Goal: Use online tool/utility: Utilize a website feature to perform a specific function

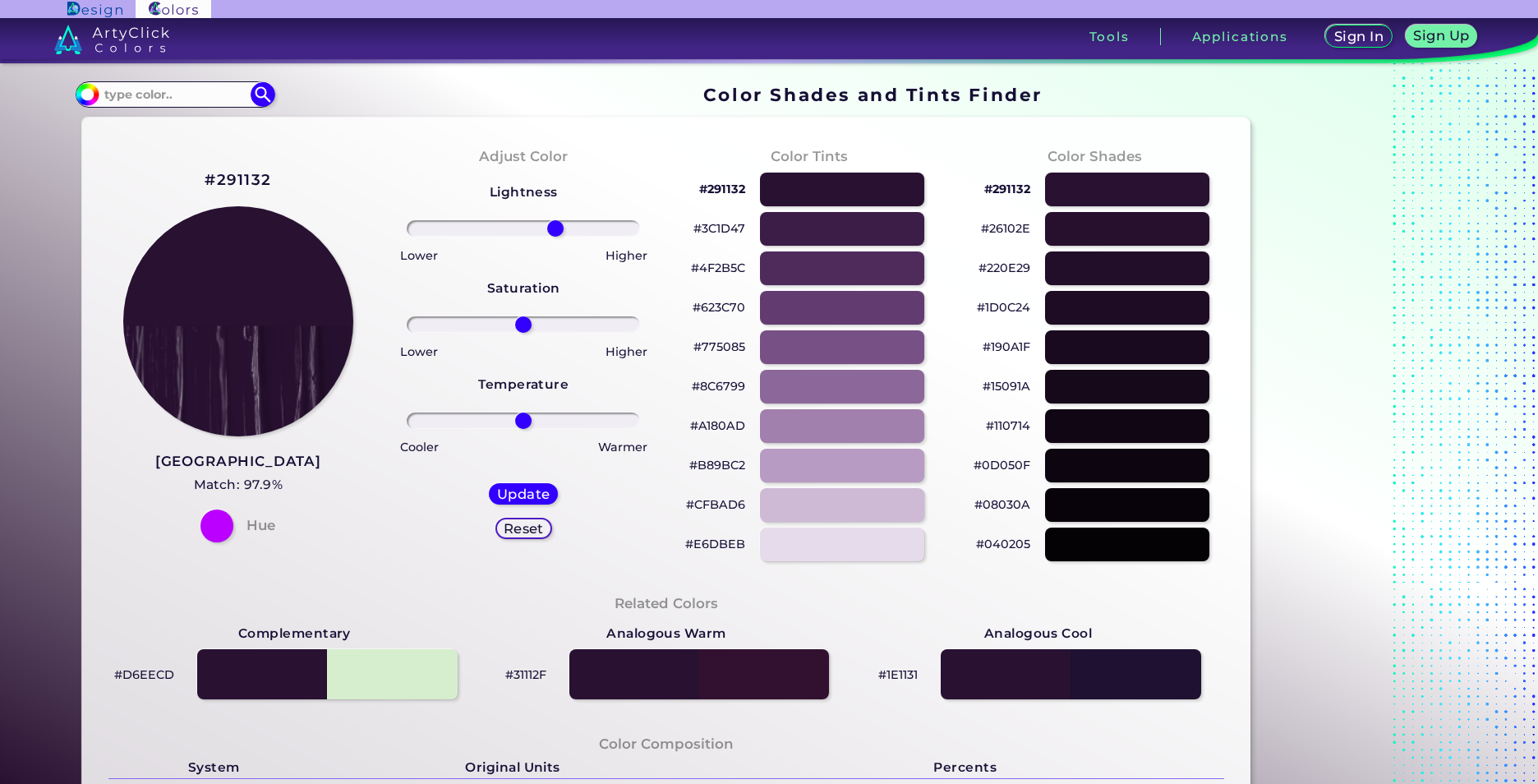
click at [551, 226] on input "range" at bounding box center [523, 228] width 233 height 17
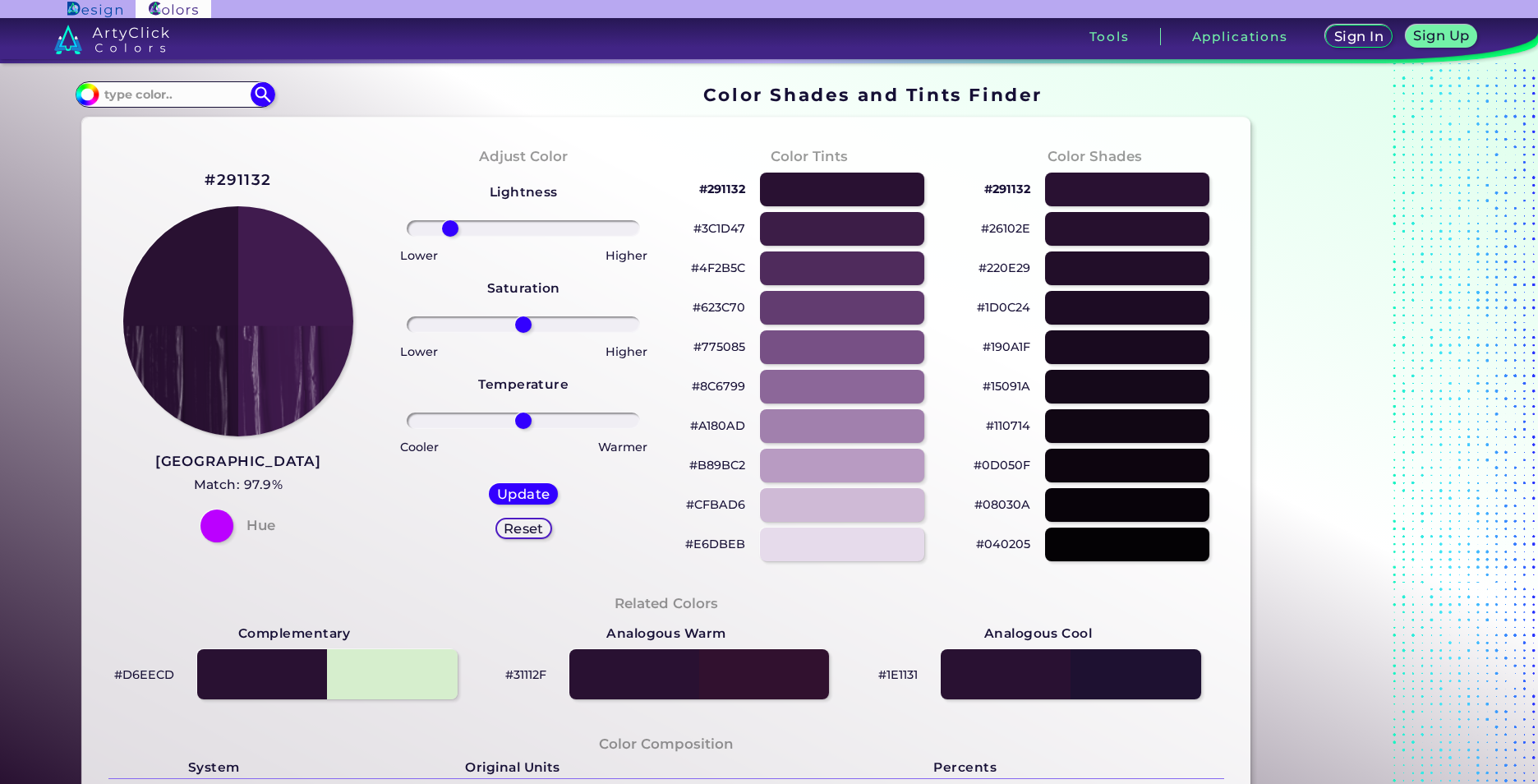
click at [446, 231] on input "range" at bounding box center [523, 228] width 233 height 17
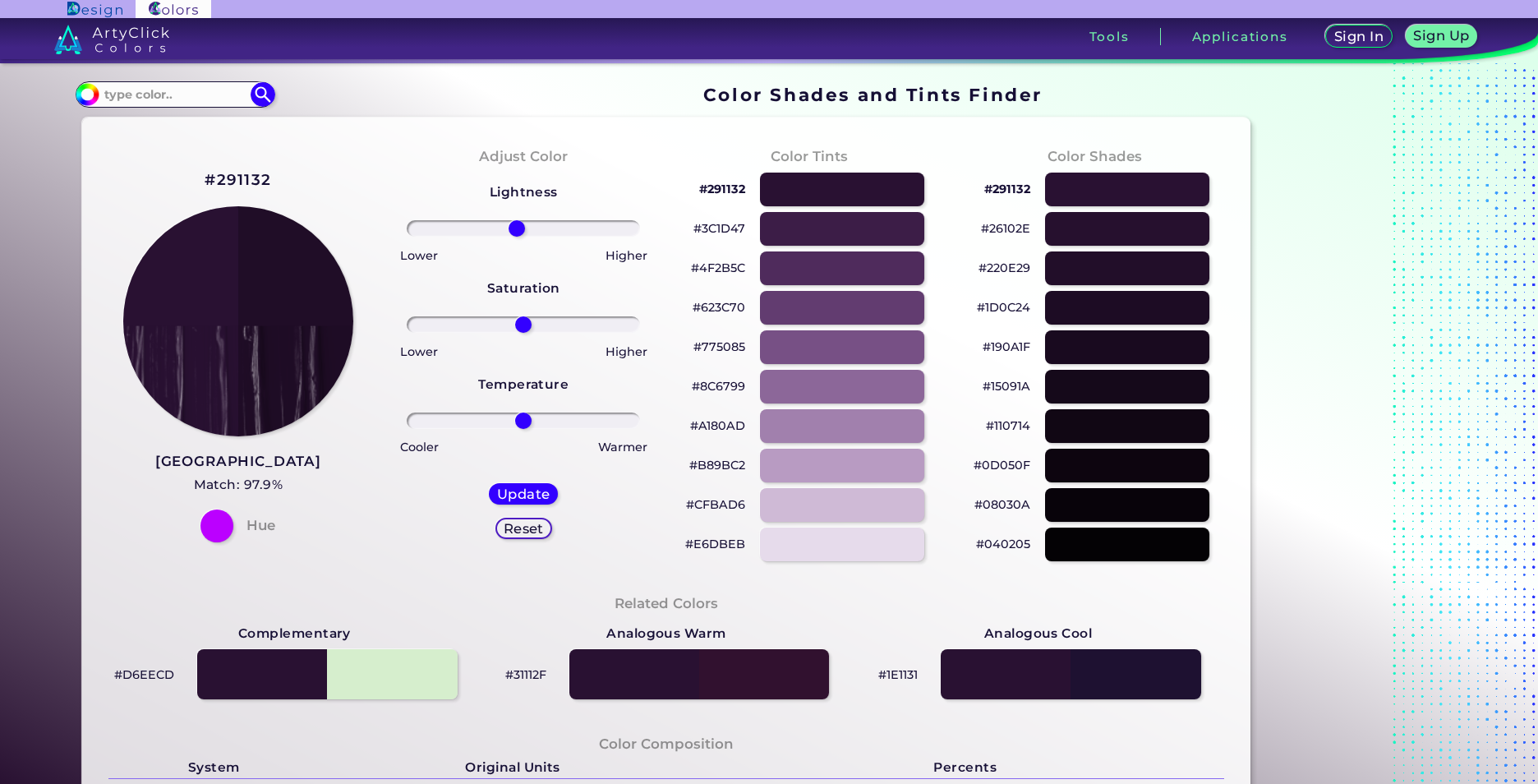
click at [513, 229] on input "range" at bounding box center [523, 228] width 233 height 17
click at [523, 534] on h5 "Reset" at bounding box center [523, 528] width 38 height 13
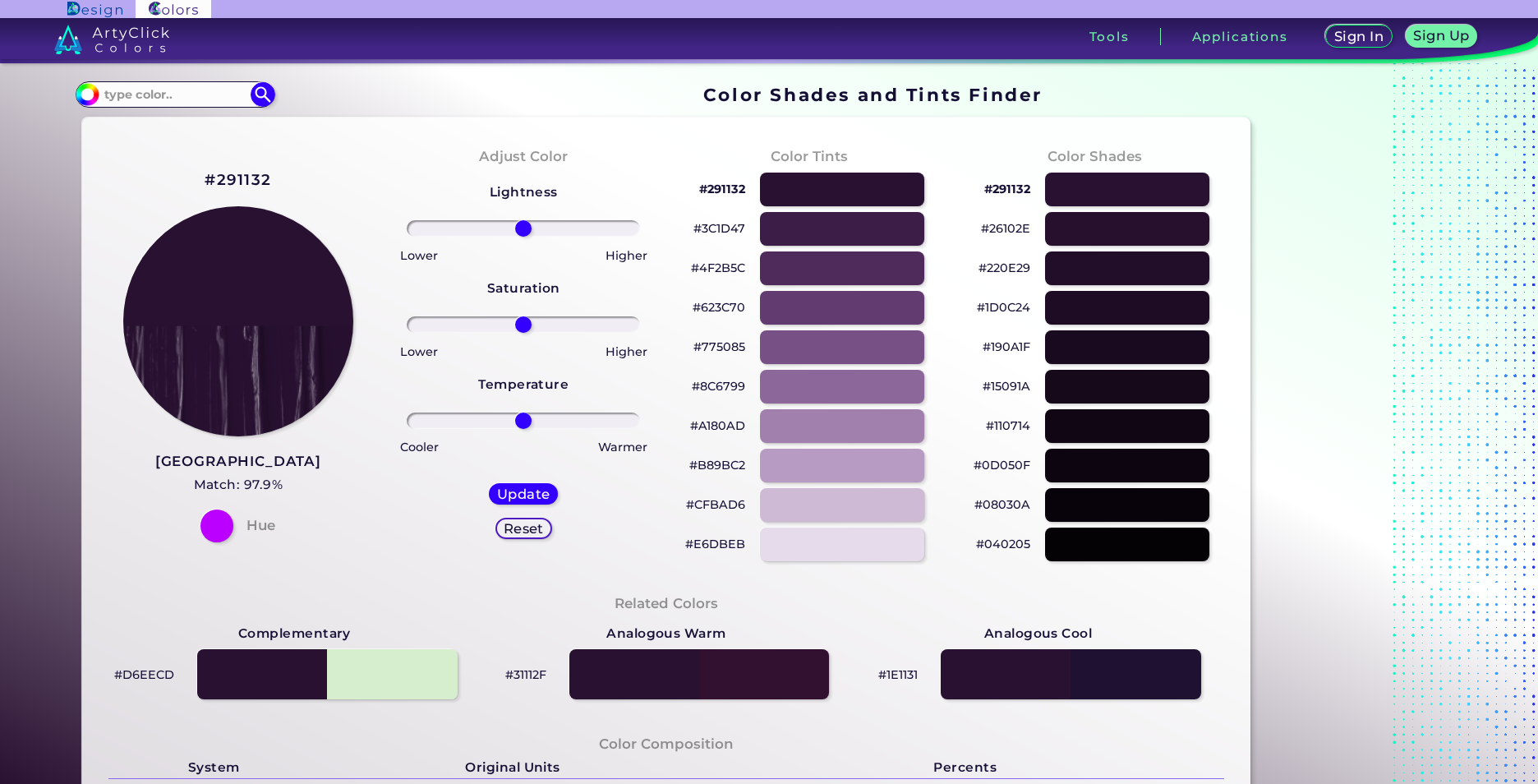
click at [522, 230] on input "range" at bounding box center [523, 228] width 233 height 17
type input "-20"
click at [522, 494] on h5 "Update" at bounding box center [523, 493] width 49 height 13
type input "#26102e"
click at [524, 231] on input "range" at bounding box center [523, 228] width 233 height 17
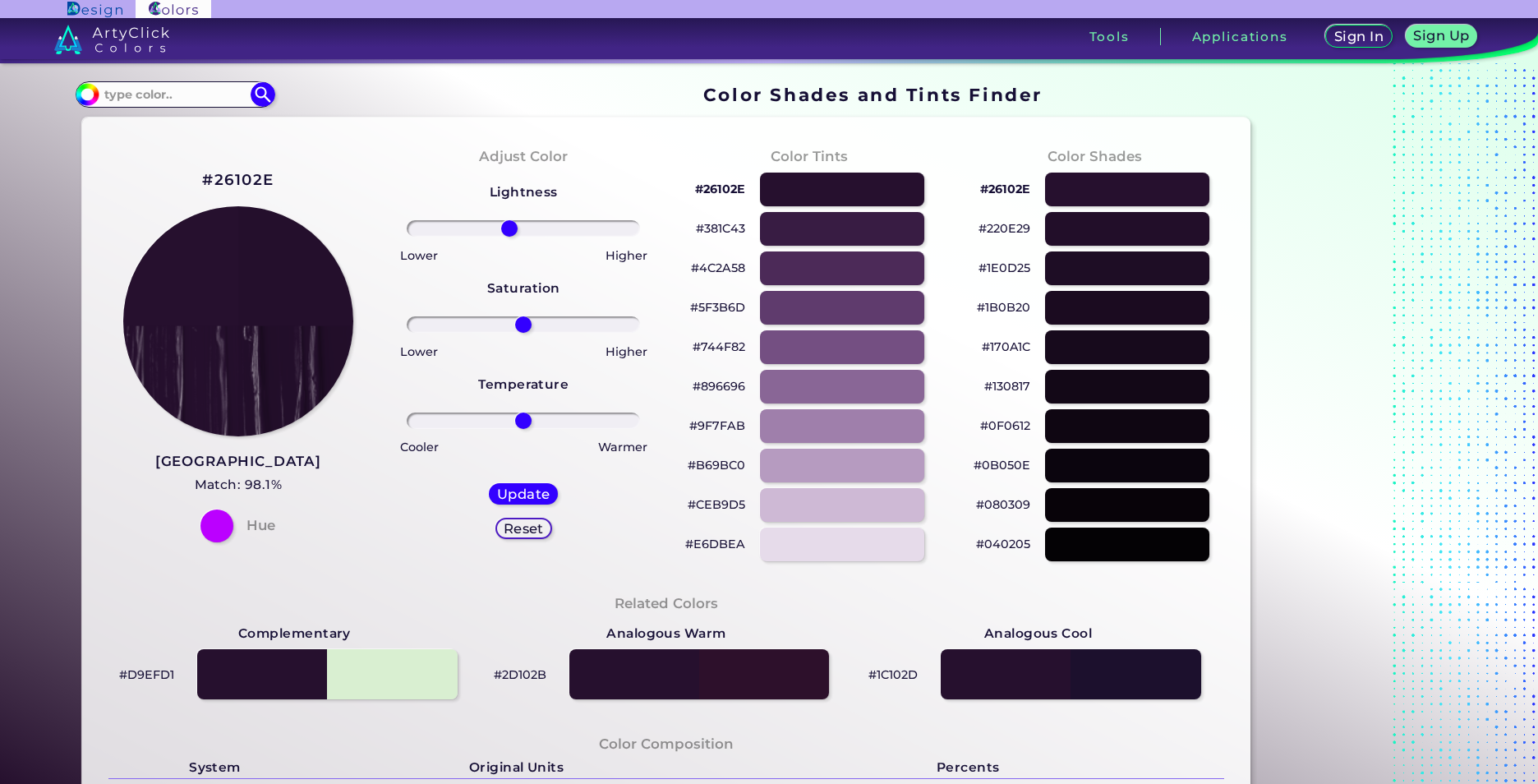
type input "-14"
click at [542, 497] on h5 "Update" at bounding box center [524, 493] width 49 height 13
type input "#240f2b"
type input "0"
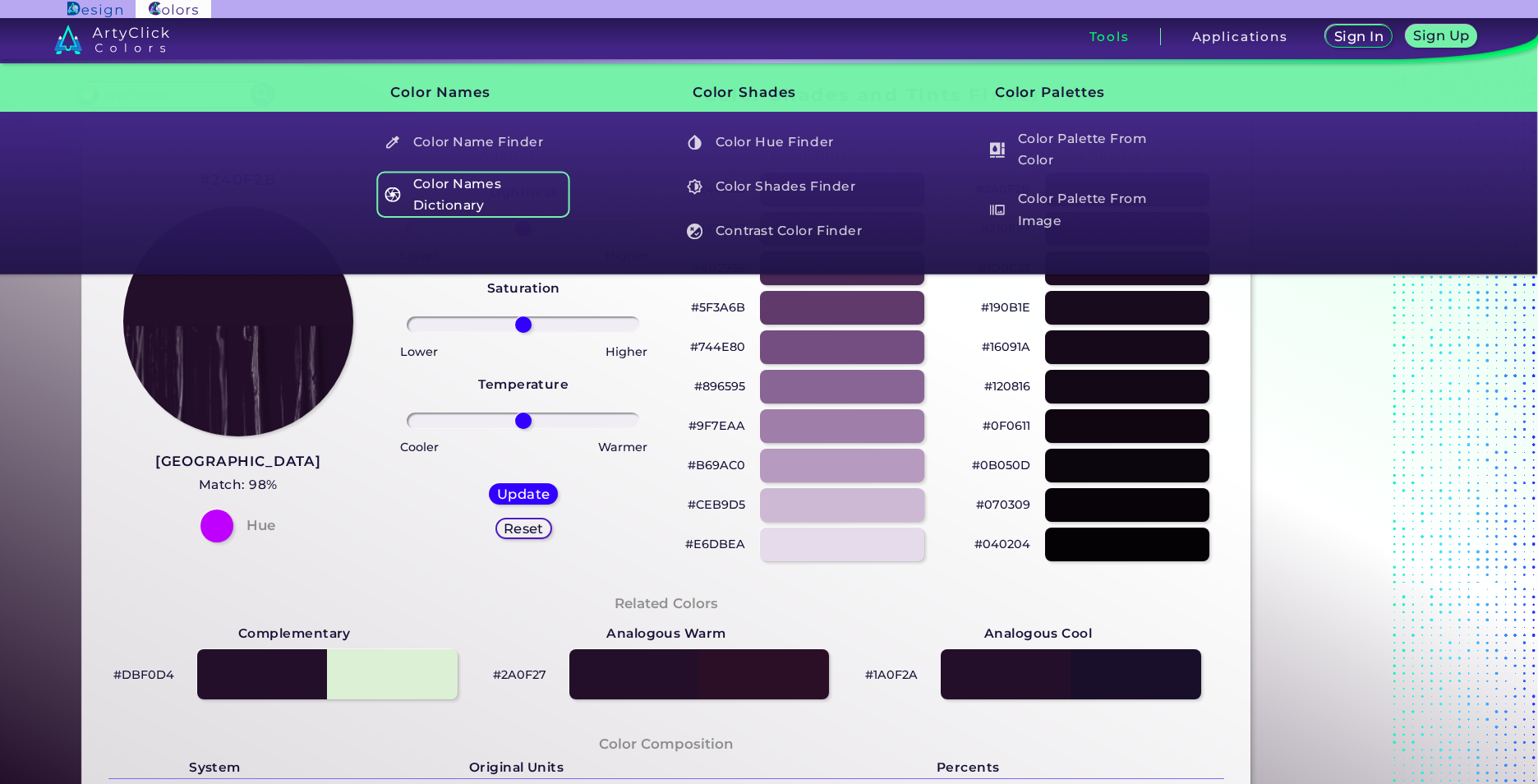
click at [426, 195] on h5 "Color Names Dictionary" at bounding box center [474, 194] width 193 height 47
